Goal: Information Seeking & Learning: Learn about a topic

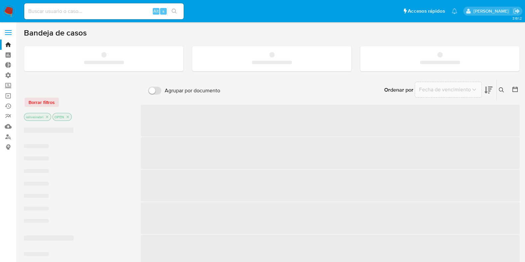
click at [10, 32] on span at bounding box center [8, 32] width 7 height 1
click at [0, 0] on input "checkbox" at bounding box center [0, 0] width 0 height 0
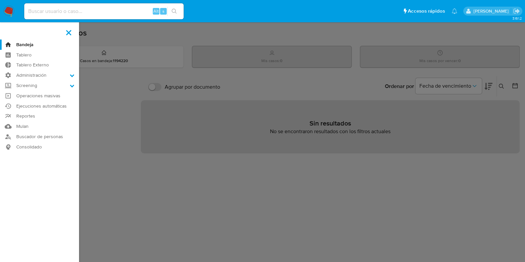
click at [130, 45] on label at bounding box center [262, 131] width 525 height 262
click at [0, 0] on input "checkbox" at bounding box center [0, 0] width 0 height 0
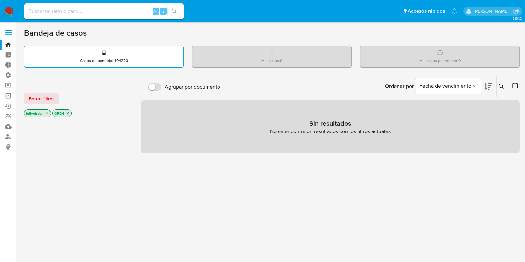
click at [129, 50] on div "Casos en bandeja : 1194220" at bounding box center [103, 56] width 159 height 21
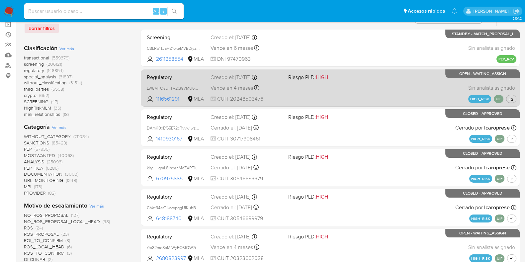
scroll to position [83, 0]
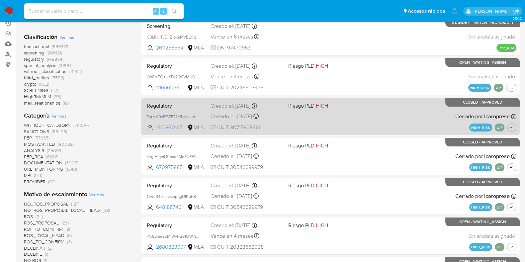
click at [194, 105] on span "Regulatory" at bounding box center [176, 105] width 58 height 9
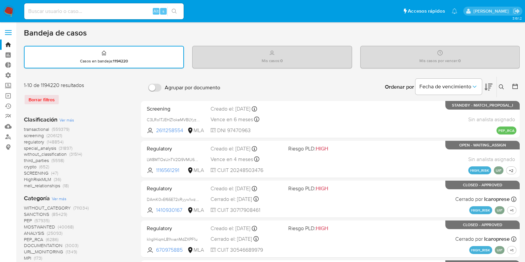
scroll to position [0, 0]
click at [162, 50] on div "Casos en bandeja : 1194220" at bounding box center [104, 56] width 159 height 21
click at [260, 52] on div "Mis casos : 0" at bounding box center [271, 56] width 159 height 21
drag, startPoint x: 259, startPoint y: 52, endPoint x: 349, endPoint y: 70, distance: 92.0
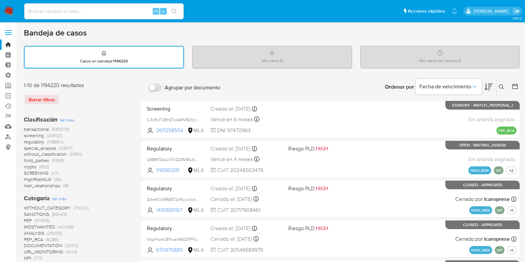
click at [393, 57] on div "Mis casos por vencer : 0" at bounding box center [439, 56] width 159 height 21
drag, startPoint x: 451, startPoint y: 52, endPoint x: 464, endPoint y: 57, distance: 14.2
click at [451, 52] on div "Mis casos por vencer : 0" at bounding box center [439, 56] width 159 height 21
click at [465, 58] on div "Mis casos por vencer : 0" at bounding box center [439, 56] width 159 height 21
drag, startPoint x: 461, startPoint y: 60, endPoint x: 232, endPoint y: 41, distance: 230.5
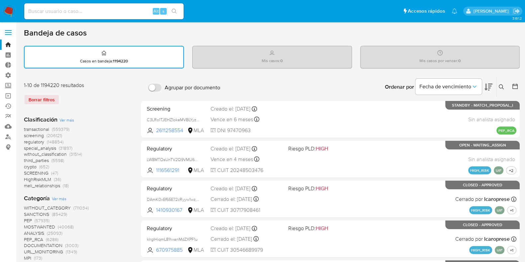
click at [239, 29] on div "Bandeja de casos" at bounding box center [271, 33] width 495 height 10
click at [294, 58] on div "Mis casos : 0" at bounding box center [271, 56] width 159 height 21
click at [395, 55] on div "Mis casos por vencer : 0" at bounding box center [439, 56] width 159 height 21
click at [113, 47] on div "Casos en bandeja : 1194220" at bounding box center [104, 56] width 159 height 21
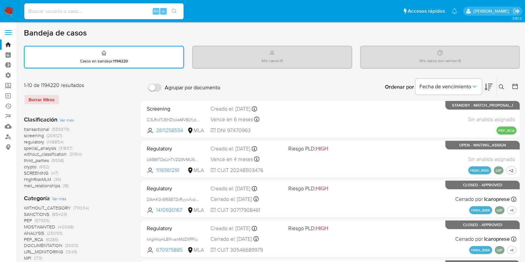
drag, startPoint x: 167, startPoint y: 55, endPoint x: 192, endPoint y: 36, distance: 31.8
click at [192, 36] on div "Bandeja de casos" at bounding box center [271, 33] width 495 height 10
click at [163, 55] on div "Casos en bandeja : 1194220" at bounding box center [104, 56] width 159 height 21
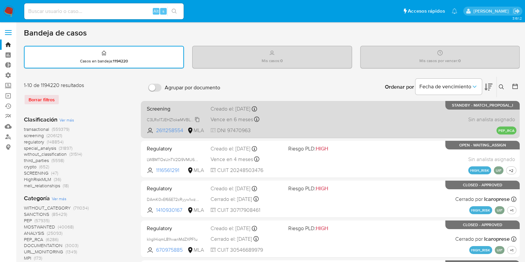
click at [196, 118] on span "C3LRo1TJEHZ1okeMVBLYyzJL" at bounding box center [173, 118] width 53 height 7
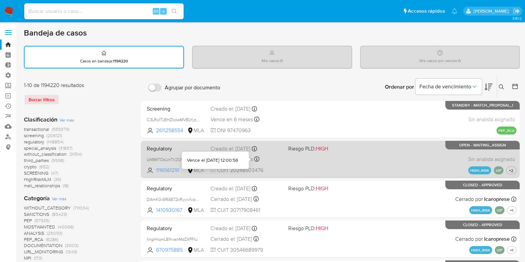
click at [256, 156] on icon at bounding box center [256, 158] width 5 height 5
click at [511, 172] on span "+2" at bounding box center [510, 171] width 7 height 6
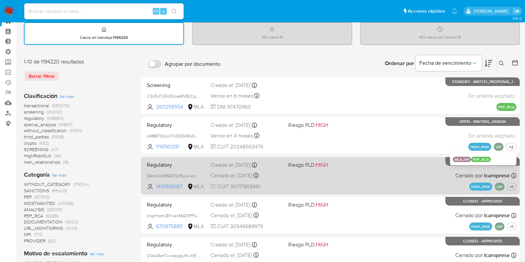
scroll to position [41, 0]
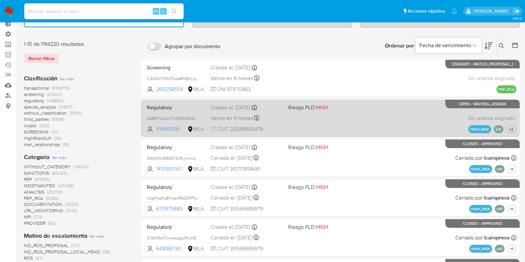
click at [195, 107] on span "Regulatory" at bounding box center [176, 107] width 58 height 9
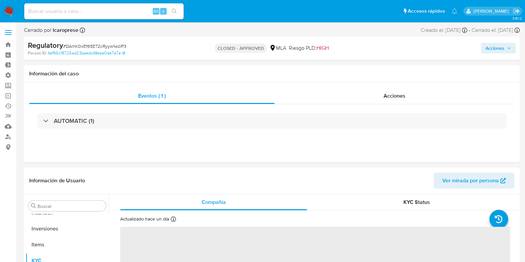
scroll to position [328, 0]
click at [386, 91] on div "Acciones" at bounding box center [394, 96] width 240 height 16
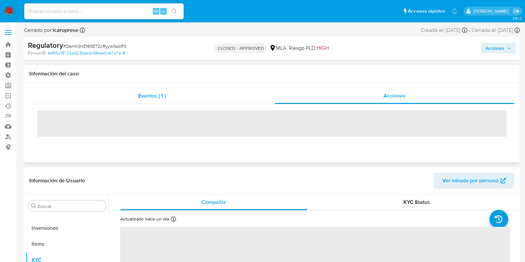
click at [225, 99] on div "Eventos ( 1 )" at bounding box center [151, 96] width 245 height 16
select select "10"
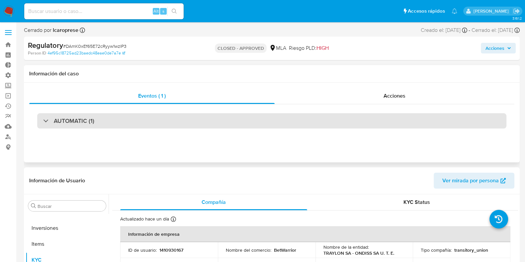
click at [90, 124] on h3 "AUTOMATIC (1)" at bounding box center [74, 120] width 40 height 7
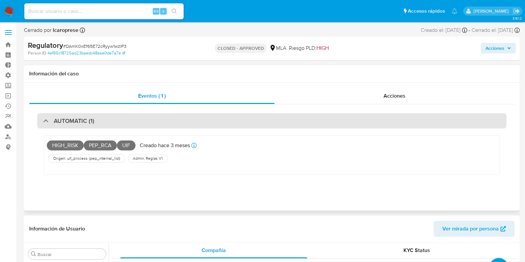
click at [94, 121] on div "AUTOMATIC (1)" at bounding box center [271, 120] width 469 height 15
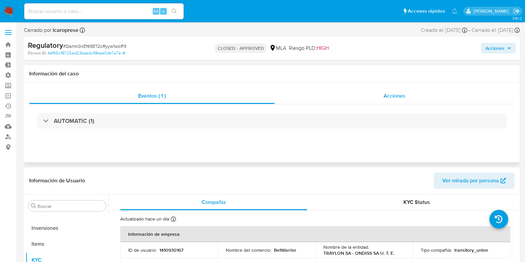
click at [393, 93] on span "Acciones" at bounding box center [394, 96] width 22 height 8
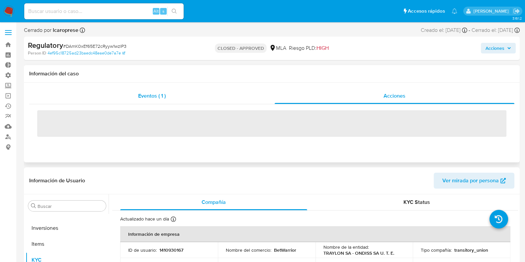
drag, startPoint x: 186, startPoint y: 87, endPoint x: 178, endPoint y: 96, distance: 12.0
click at [185, 88] on div "Eventos ( 1 ) Acciones ‌" at bounding box center [271, 123] width 495 height 80
click at [178, 97] on div "Eventos ( 1 )" at bounding box center [151, 96] width 245 height 16
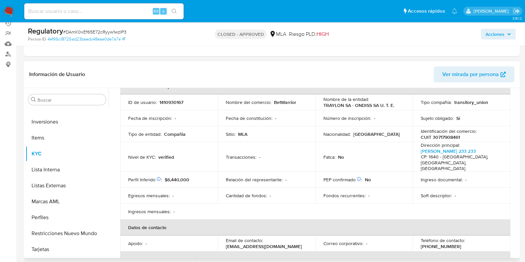
scroll to position [0, 0]
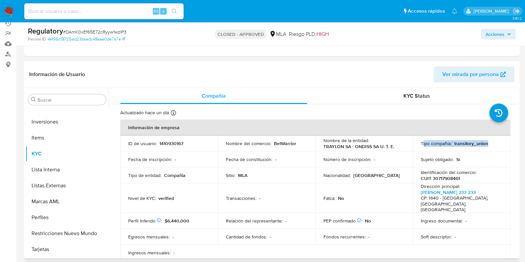
drag, startPoint x: 420, startPoint y: 142, endPoint x: 483, endPoint y: 143, distance: 63.1
click at [492, 143] on div "Tipo compañía : transitory_union" at bounding box center [461, 143] width 82 height 6
click at [480, 144] on p "transitory_union" at bounding box center [471, 143] width 34 height 6
click at [488, 143] on div "Tipo compañía : transitory_union" at bounding box center [461, 143] width 82 height 6
drag, startPoint x: 488, startPoint y: 143, endPoint x: 405, endPoint y: 136, distance: 83.6
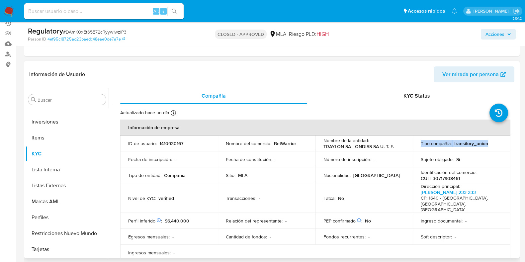
click at [415, 138] on td "Tipo compañía : transitory_union" at bounding box center [462, 143] width 98 height 16
click at [377, 132] on th "Información de empresa" at bounding box center [315, 127] width 390 height 16
drag, startPoint x: 321, startPoint y: 141, endPoint x: 487, endPoint y: 145, distance: 166.3
click at [487, 145] on tr "ID de usuario : 1410930167 Nombre del comercio : BetWarrior Nombre de la entida…" at bounding box center [315, 143] width 390 height 16
click at [487, 145] on div "Tipo compañía : transitory_union" at bounding box center [461, 143] width 82 height 6
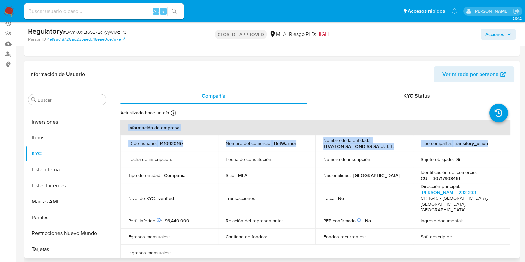
drag, startPoint x: 119, startPoint y: 143, endPoint x: 495, endPoint y: 143, distance: 376.7
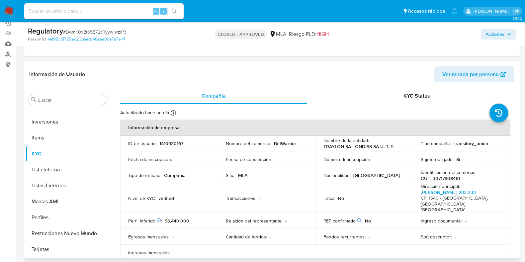
click at [491, 145] on div "Tipo compañía : transitory_union" at bounding box center [461, 143] width 82 height 6
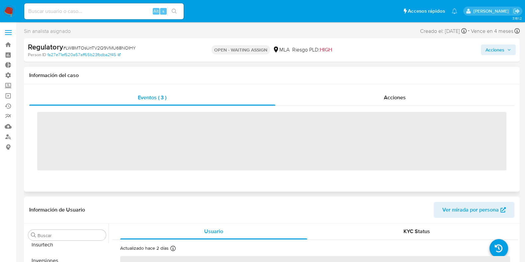
scroll to position [328, 0]
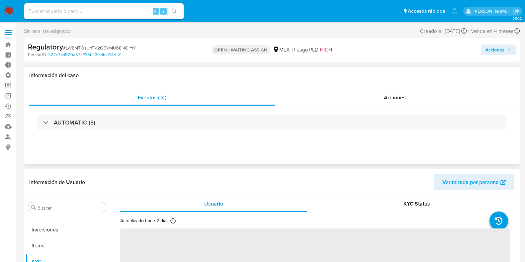
select select "10"
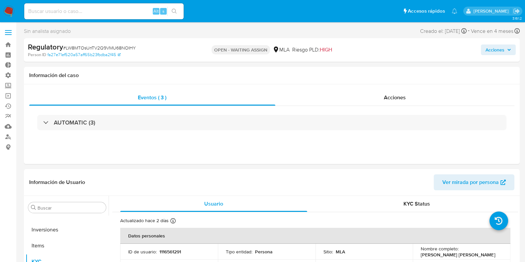
click at [502, 53] on span "Acciones" at bounding box center [494, 49] width 19 height 11
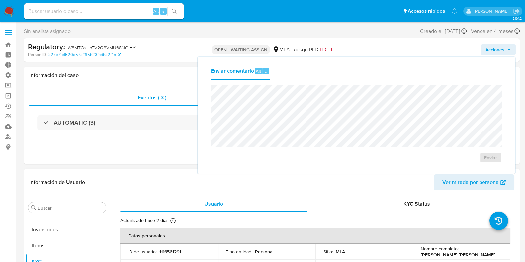
click at [395, 185] on header "Información de Usuario Ver mirada por persona" at bounding box center [271, 182] width 485 height 16
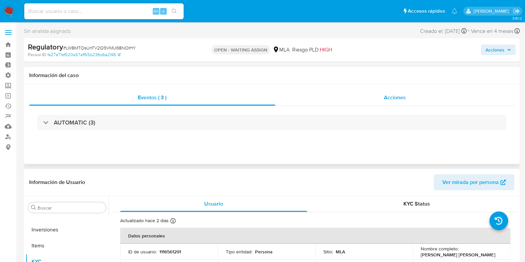
click at [393, 99] on span "Acciones" at bounding box center [395, 98] width 22 height 8
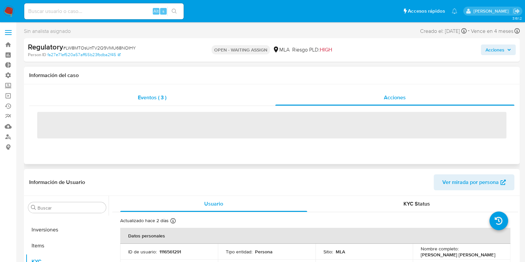
click at [201, 104] on div "Eventos ( 3 )" at bounding box center [152, 98] width 246 height 16
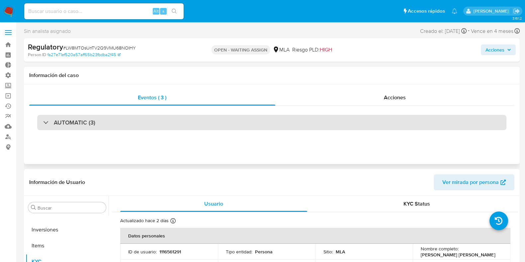
click at [112, 128] on div "AUTOMATIC (3)" at bounding box center [271, 122] width 469 height 15
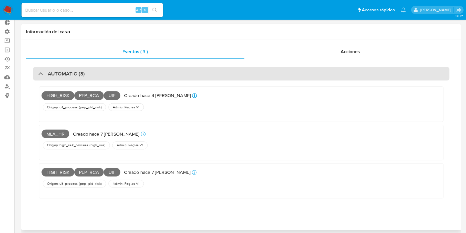
scroll to position [0, 0]
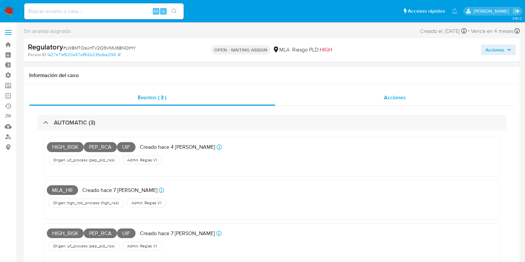
drag, startPoint x: 385, startPoint y: 101, endPoint x: 381, endPoint y: 98, distance: 4.7
click at [385, 101] on span "Acciones" at bounding box center [395, 98] width 22 height 8
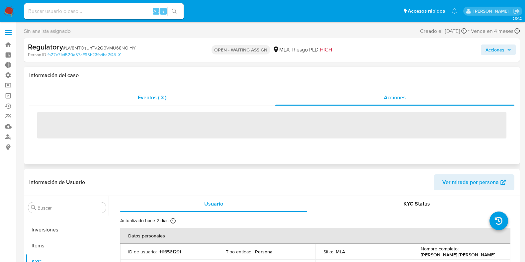
click at [222, 102] on div "Eventos ( 3 )" at bounding box center [152, 98] width 246 height 16
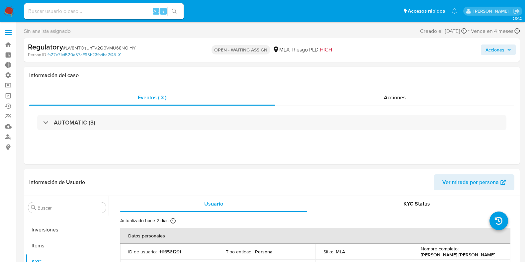
click at [115, 52] on link "fa27e71ef520a57aff65b23fbdba2f45" at bounding box center [83, 55] width 73 height 6
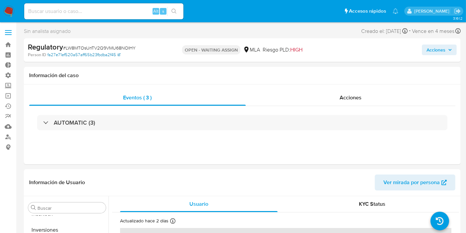
scroll to position [328, 0]
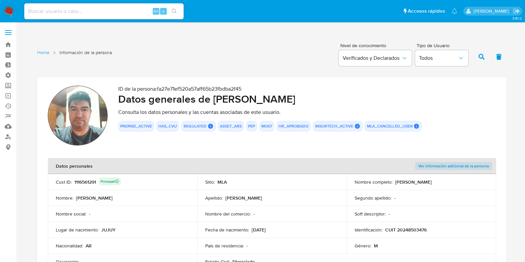
click at [11, 32] on span at bounding box center [8, 32] width 7 height 1
click at [0, 0] on input "checkbox" at bounding box center [0, 0] width 0 height 0
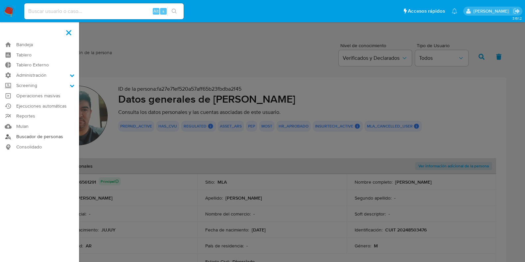
click at [36, 138] on link "Buscador de personas" at bounding box center [39, 136] width 79 height 10
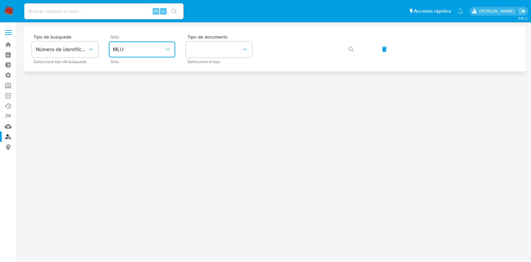
click at [141, 46] on span "MLU" at bounding box center [139, 49] width 52 height 7
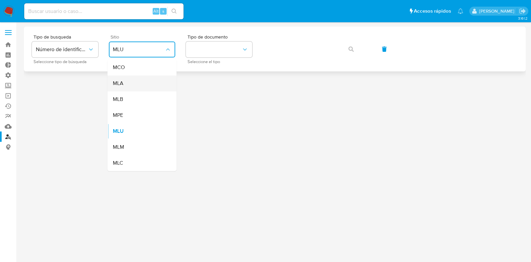
click at [146, 86] on div "MLA" at bounding box center [140, 83] width 54 height 16
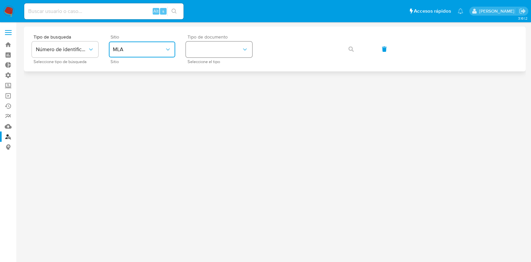
click at [214, 49] on button "identificationType" at bounding box center [219, 49] width 66 height 16
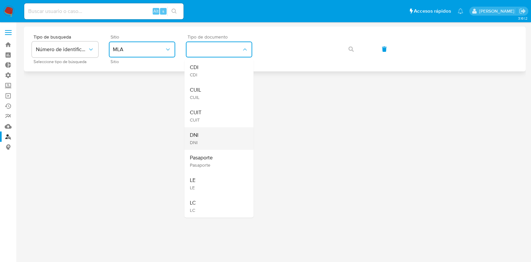
click at [224, 140] on div "DNI DNI" at bounding box center [217, 138] width 54 height 23
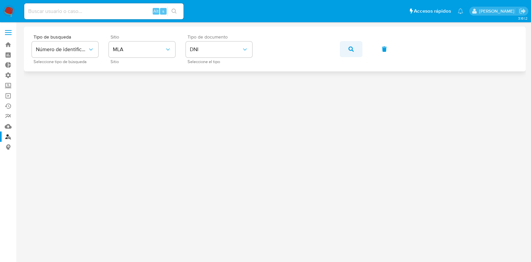
click at [353, 50] on icon "button" at bounding box center [350, 48] width 5 height 5
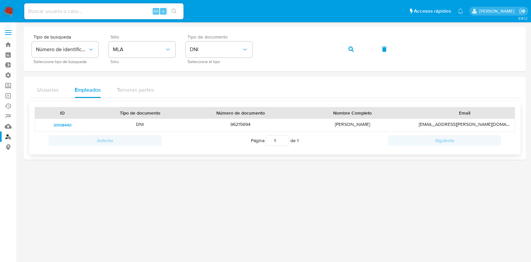
click at [65, 127] on span "30108440" at bounding box center [62, 125] width 18 height 8
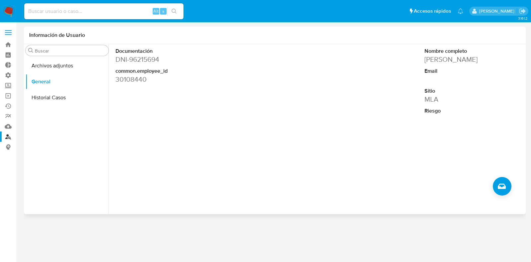
drag, startPoint x: 132, startPoint y: 60, endPoint x: 164, endPoint y: 58, distance: 32.3
click at [164, 58] on dd "DNI - 96215694" at bounding box center [163, 59] width 96 height 9
click at [116, 12] on input at bounding box center [103, 11] width 159 height 9
paste input "96215694"
type input "96215694"
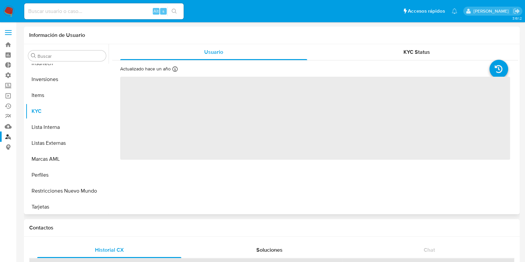
scroll to position [328, 0]
select select "10"
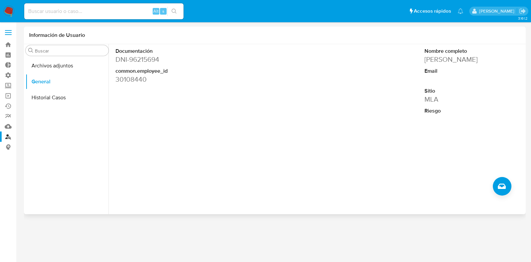
drag, startPoint x: 116, startPoint y: 79, endPoint x: 157, endPoint y: 75, distance: 40.7
click at [157, 75] on dd "30108440" at bounding box center [163, 79] width 96 height 9
click at [131, 12] on input at bounding box center [103, 11] width 159 height 9
paste input "30108440"
type input "30108440"
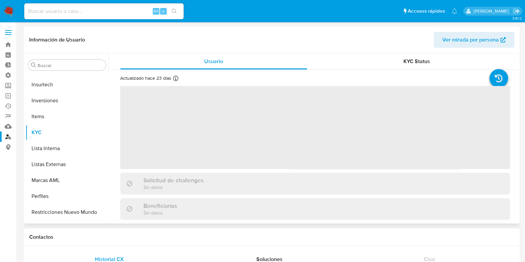
scroll to position [328, 0]
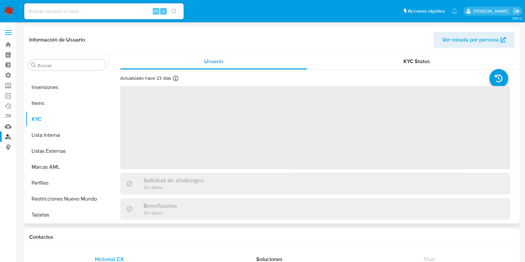
select select "10"
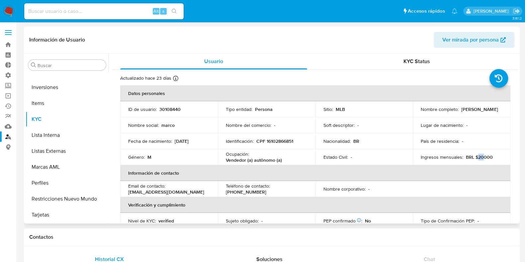
drag, startPoint x: 476, startPoint y: 158, endPoint x: 480, endPoint y: 158, distance: 3.3
click at [480, 158] on p "BRL $20000" at bounding box center [479, 157] width 27 height 6
click at [482, 158] on p "BRL $20000" at bounding box center [479, 157] width 27 height 6
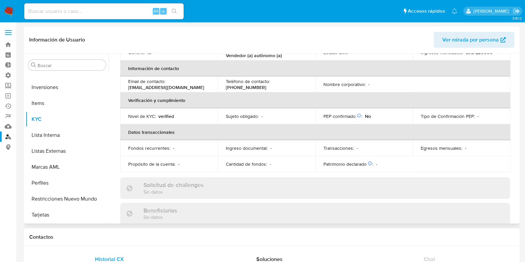
scroll to position [124, 0]
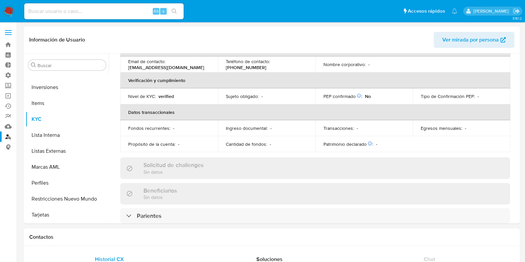
click at [6, 33] on label at bounding box center [8, 33] width 17 height 14
click at [0, 0] on input "checkbox" at bounding box center [0, 0] width 0 height 0
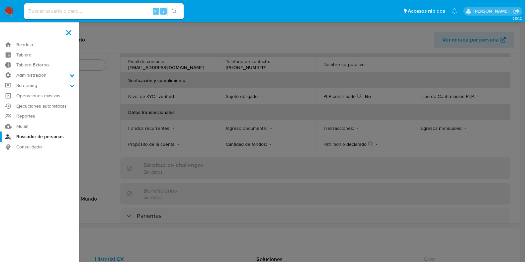
click at [38, 136] on link "Buscador de personas" at bounding box center [39, 136] width 79 height 10
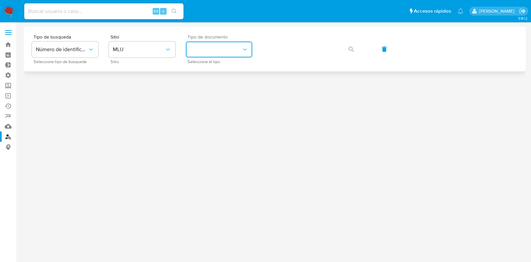
click at [214, 51] on button "identificationType" at bounding box center [219, 49] width 66 height 16
click at [131, 56] on button "MLU" at bounding box center [142, 49] width 66 height 16
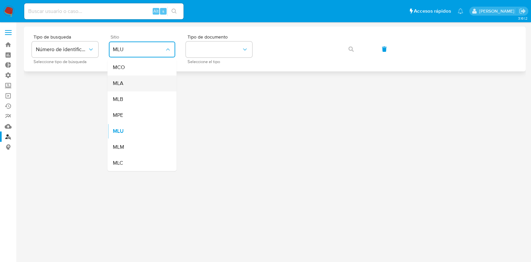
click at [140, 86] on div "MLA" at bounding box center [140, 83] width 54 height 16
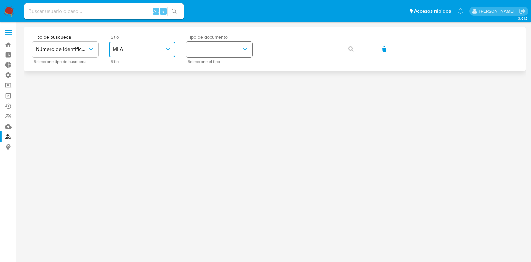
click at [219, 47] on button "identificationType" at bounding box center [219, 49] width 66 height 16
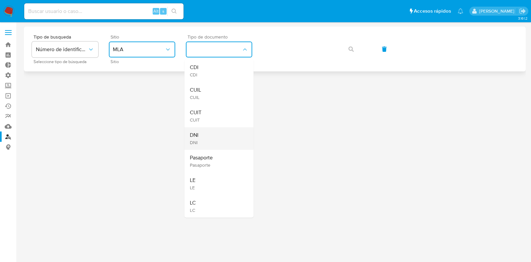
click at [213, 138] on div "DNI DNI" at bounding box center [217, 138] width 54 height 23
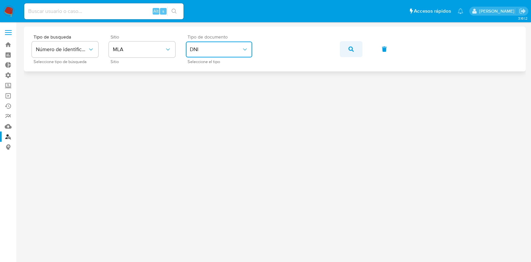
click at [347, 49] on button "button" at bounding box center [351, 49] width 23 height 16
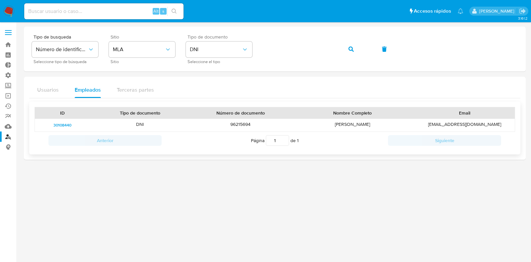
click at [64, 123] on span "30108440" at bounding box center [62, 125] width 18 height 8
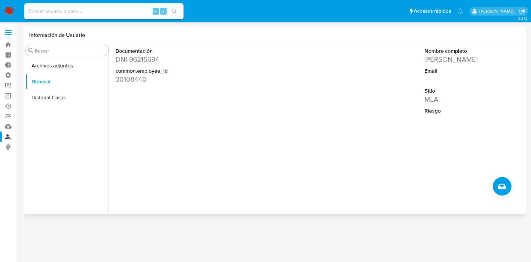
click at [486, 81] on div "Nombre completo [PERSON_NAME] Email Sitio MLA Riesgo" at bounding box center [472, 97] width 103 height 106
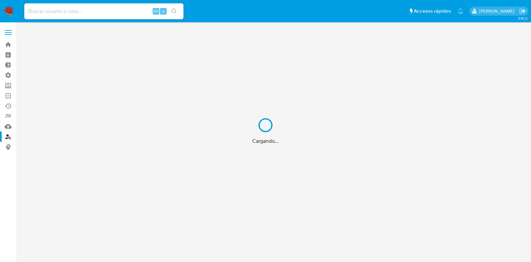
click at [97, 14] on div "Cargando..." at bounding box center [265, 131] width 531 height 262
click at [97, 11] on div "Cargando..." at bounding box center [265, 131] width 531 height 262
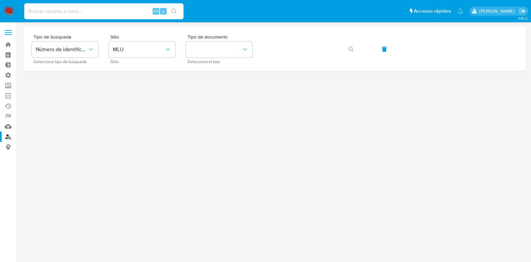
click at [91, 10] on input at bounding box center [103, 11] width 159 height 9
paste input "[EMAIL_ADDRESS][PERSON_NAME][DOMAIN_NAME]"
type input "[EMAIL_ADDRESS][PERSON_NAME][DOMAIN_NAME]"
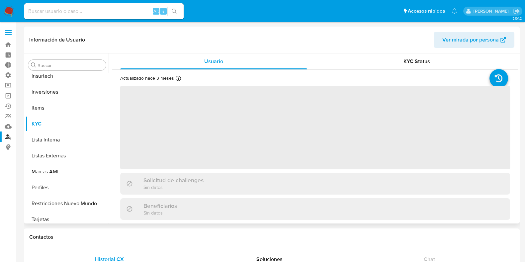
scroll to position [328, 0]
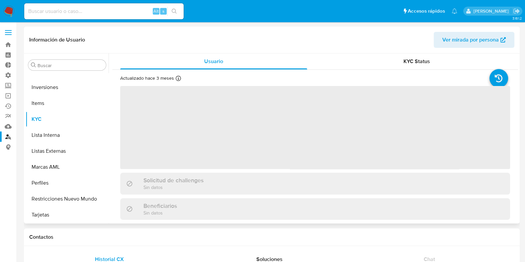
select select "10"
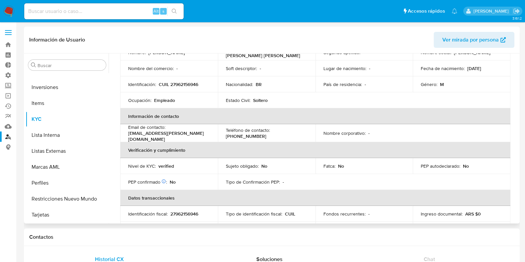
scroll to position [0, 0]
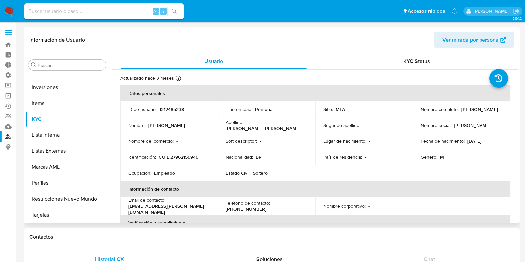
click at [449, 40] on span "Ver mirada por persona" at bounding box center [470, 40] width 56 height 16
click at [415, 65] on div "KYC Status" at bounding box center [416, 61] width 187 height 16
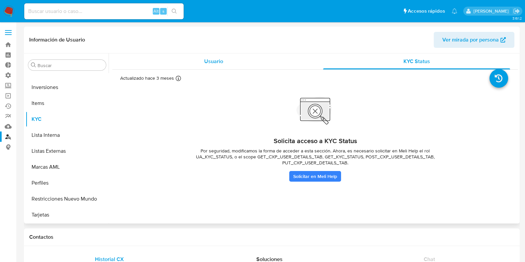
click at [217, 65] on span "Usuario" at bounding box center [213, 61] width 19 height 8
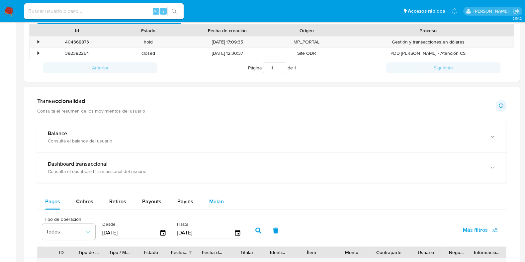
scroll to position [290, 0]
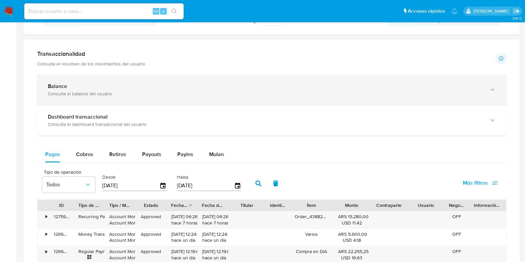
click at [189, 92] on div "Consulta el balance del usuario" at bounding box center [265, 94] width 434 height 6
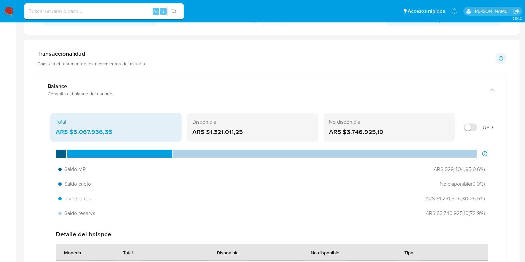
click at [471, 129] on input "Mostrar en USD" at bounding box center [469, 127] width 13 height 8
click at [472, 126] on input "Mostrar en USD" at bounding box center [469, 127] width 13 height 8
checkbox input "false"
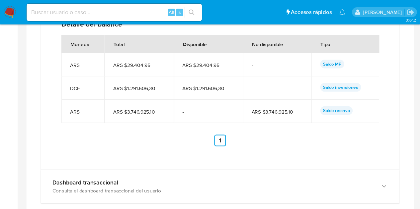
scroll to position [0, 0]
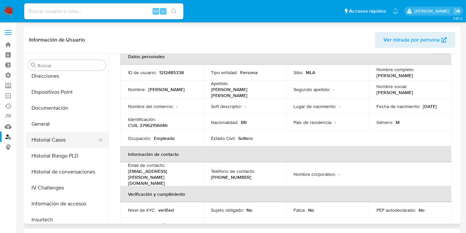
click at [66, 135] on button "Historial Casos" at bounding box center [65, 140] width 78 height 16
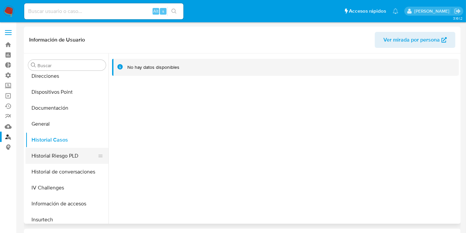
click at [64, 153] on button "Historial Riesgo PLD" at bounding box center [65, 156] width 78 height 16
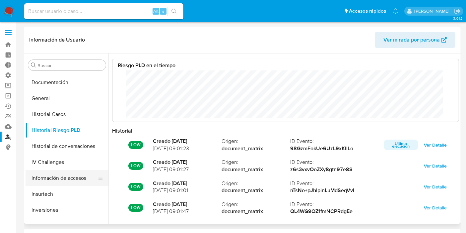
scroll to position [217, 0]
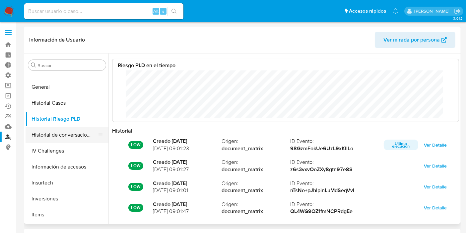
click at [51, 136] on button "Historial de conversaciones" at bounding box center [65, 135] width 78 height 16
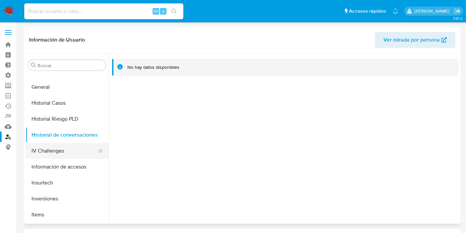
click at [60, 151] on button "IV Challenges" at bounding box center [65, 151] width 78 height 16
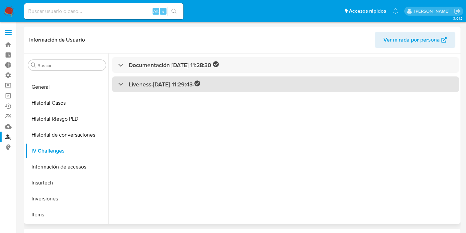
click at [121, 87] on div "Liveness - 24/10/2022 11:29:43 -" at bounding box center [159, 84] width 82 height 8
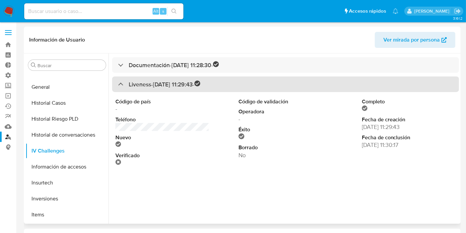
click at [121, 87] on div "Liveness - 24/10/2022 11:29:43 -" at bounding box center [159, 84] width 82 height 8
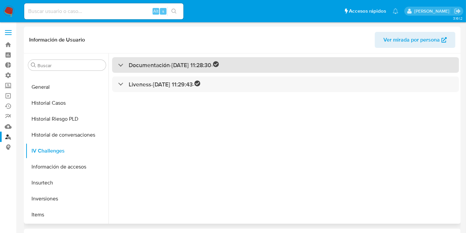
click at [119, 63] on div "Documentación - 24/10/2022 11:28:30 -" at bounding box center [168, 65] width 101 height 8
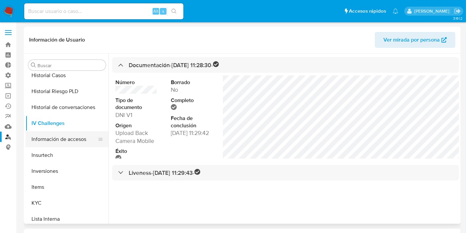
scroll to position [254, 0]
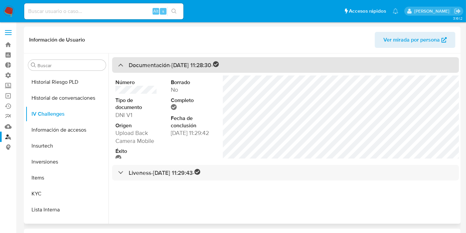
click at [135, 68] on h3 "Documentación - 24/10/2022 11:28:30 -" at bounding box center [174, 65] width 90 height 8
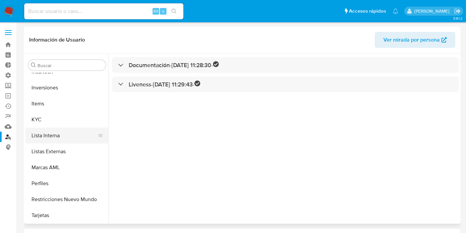
scroll to position [328, 0]
click at [66, 139] on button "Lista Interna" at bounding box center [65, 135] width 78 height 16
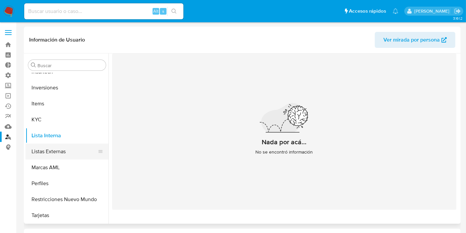
click at [63, 151] on button "Listas Externas" at bounding box center [65, 151] width 78 height 16
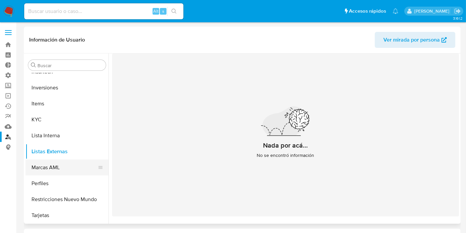
click at [61, 166] on button "Marcas AML" at bounding box center [65, 167] width 78 height 16
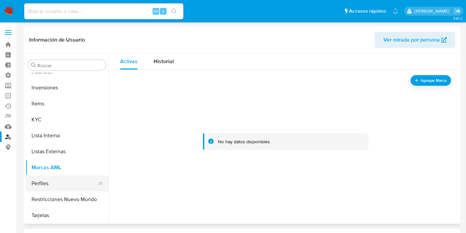
click at [58, 181] on button "Perfiles" at bounding box center [65, 183] width 78 height 16
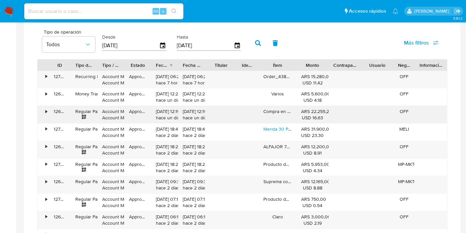
scroll to position [618, 0]
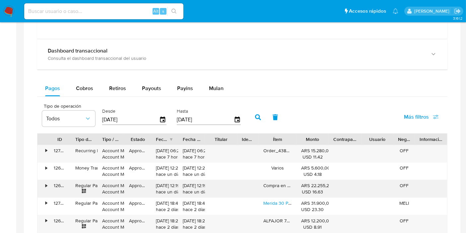
click at [45, 186] on div "•" at bounding box center [46, 185] width 2 height 6
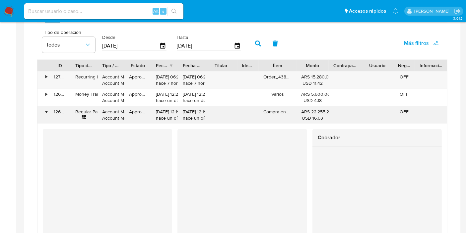
scroll to position [692, 0]
click at [47, 110] on div "•" at bounding box center [44, 114] width 12 height 17
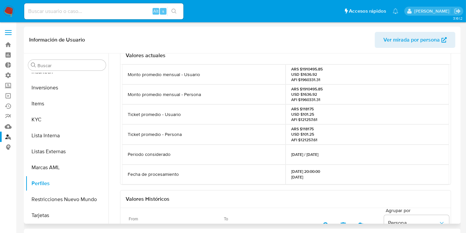
scroll to position [0, 0]
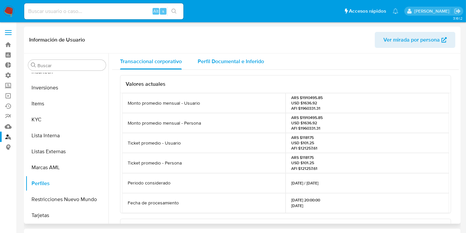
click at [223, 61] on span "Perfil Documental e Inferido" at bounding box center [231, 61] width 66 height 8
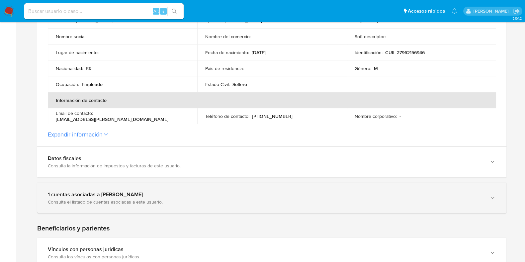
scroll to position [207, 0]
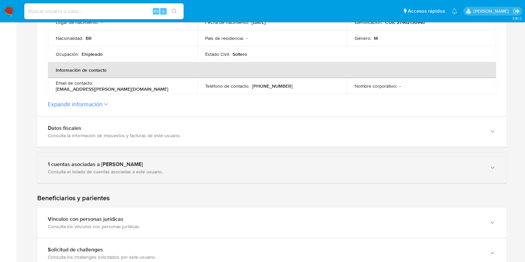
click at [240, 172] on div "Consulta el listado de cuentas asociadas a este usuario." at bounding box center [265, 172] width 434 height 6
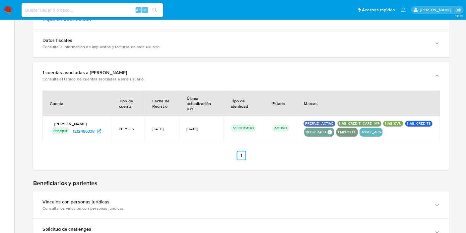
scroll to position [290, 0]
